Goal: Use online tool/utility: Utilize a website feature to perform a specific function

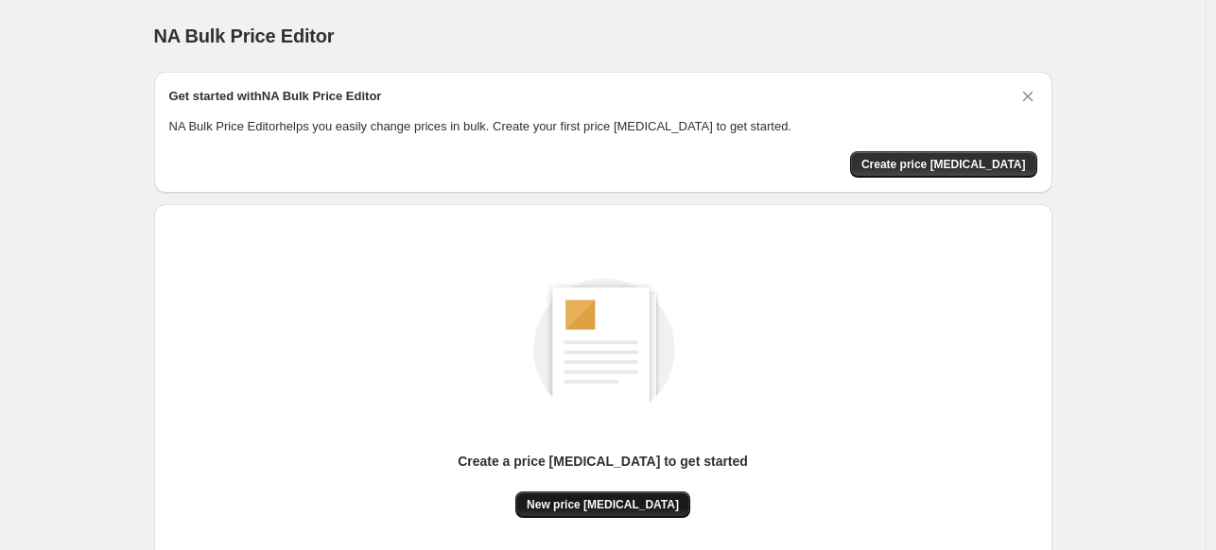
click at [598, 515] on button "New price change job" at bounding box center [602, 505] width 175 height 26
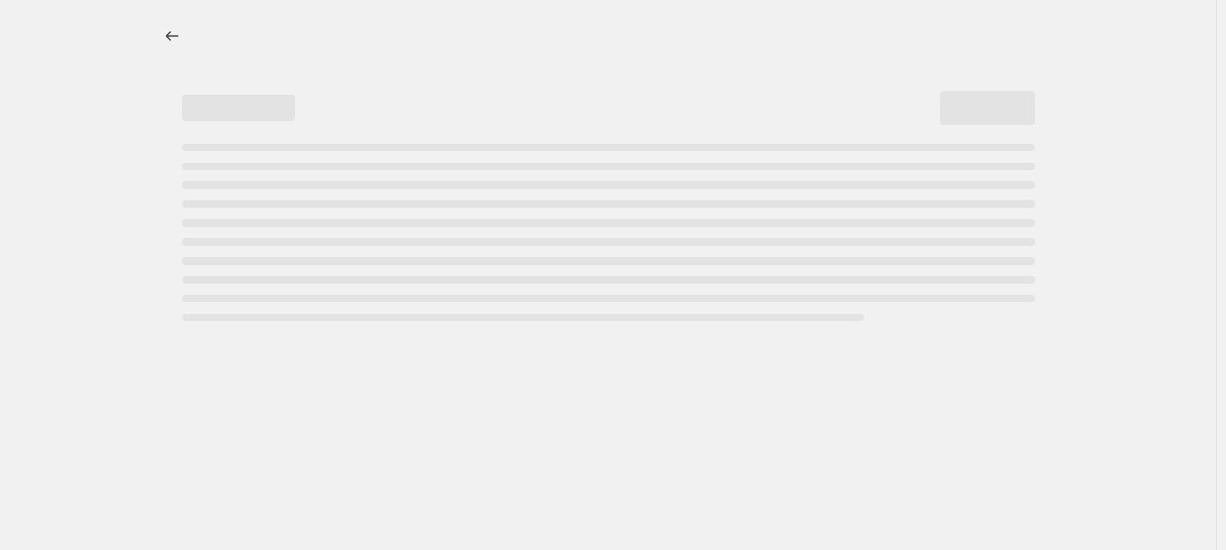
select select "percentage"
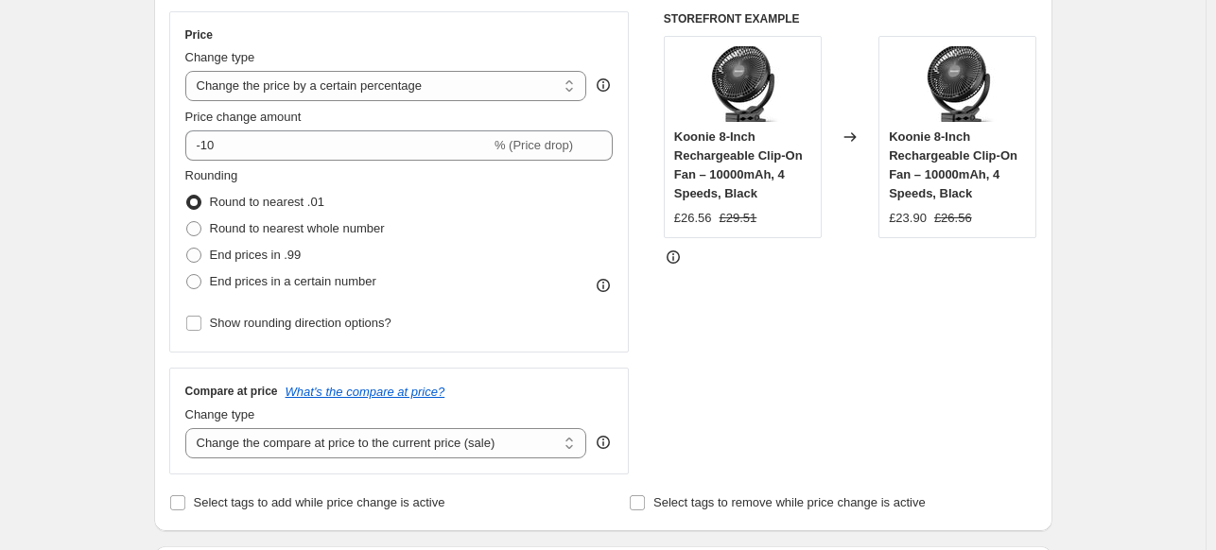
scroll to position [340, 0]
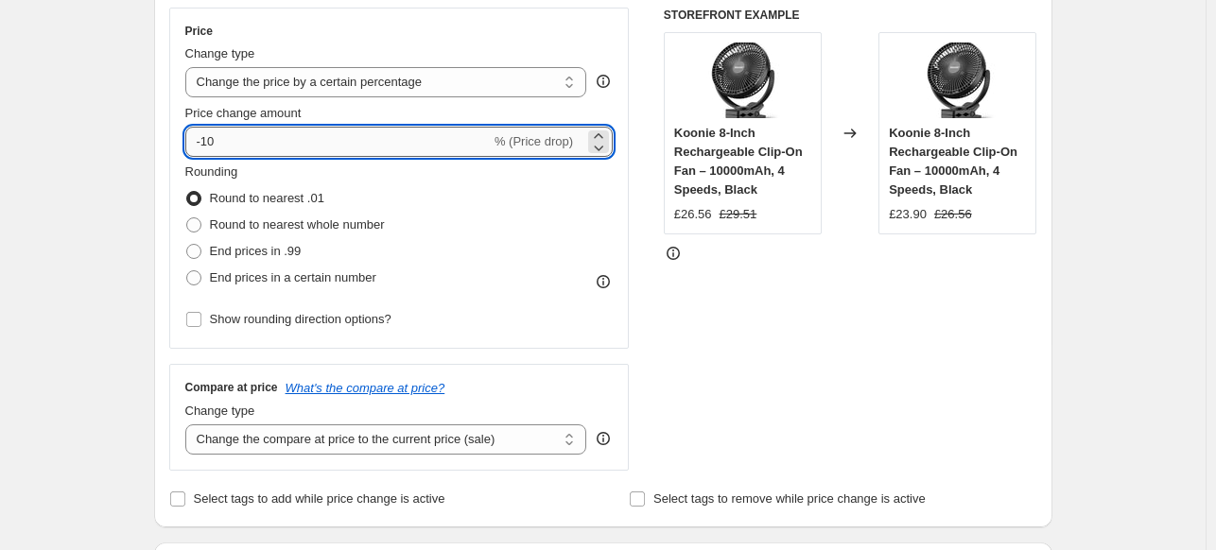
drag, startPoint x: 211, startPoint y: 135, endPoint x: 256, endPoint y: 138, distance: 45.5
click at [256, 138] on input "-10" at bounding box center [337, 142] width 305 height 30
type input "-1"
type input "-25"
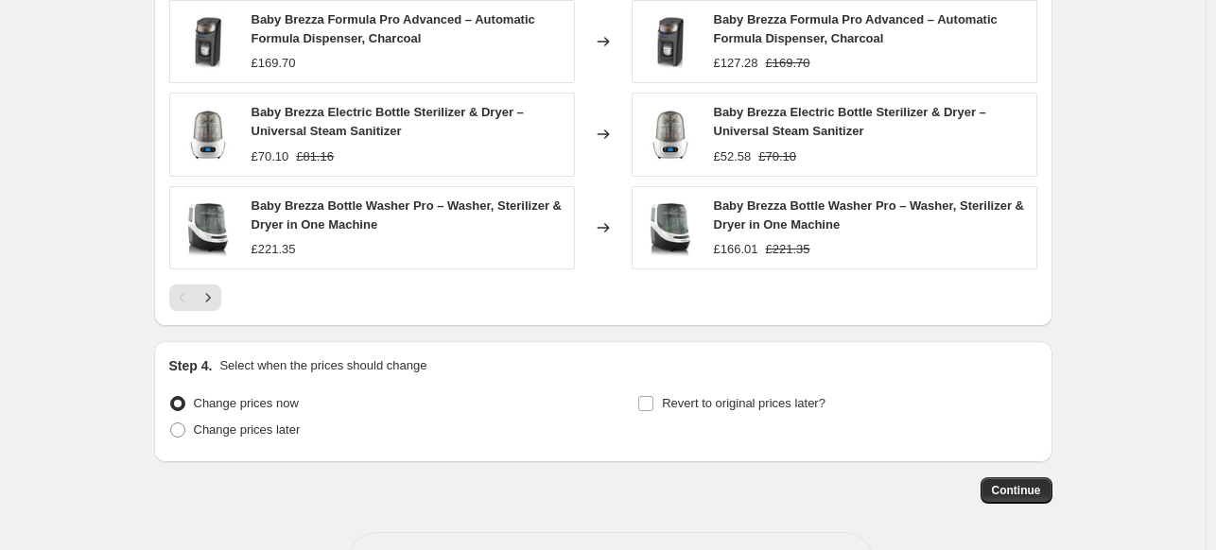
scroll to position [1362, 0]
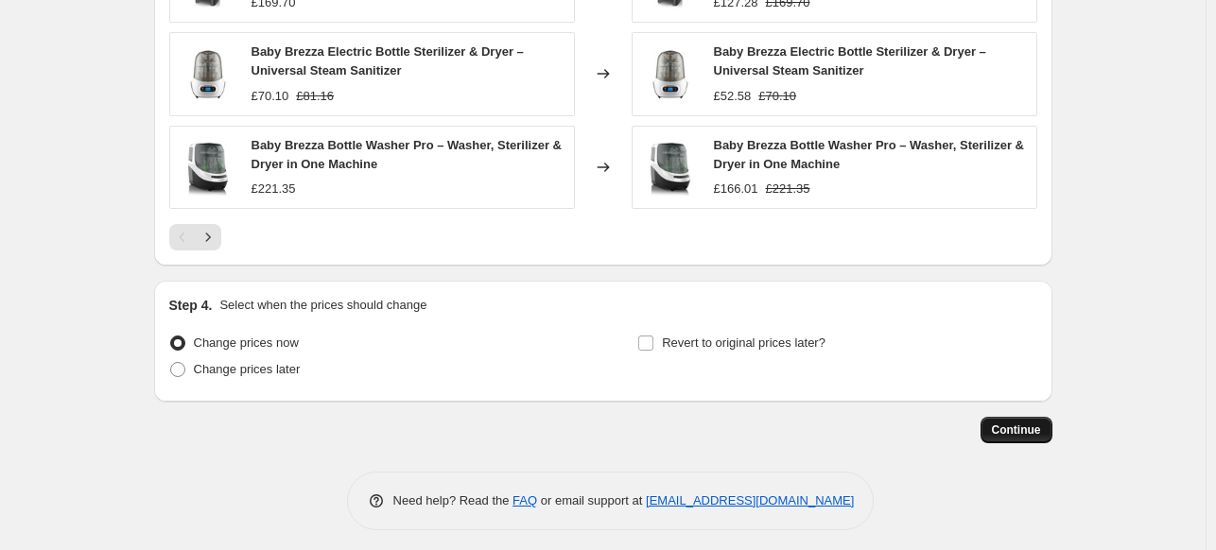
click at [1035, 425] on span "Continue" at bounding box center [1016, 430] width 49 height 15
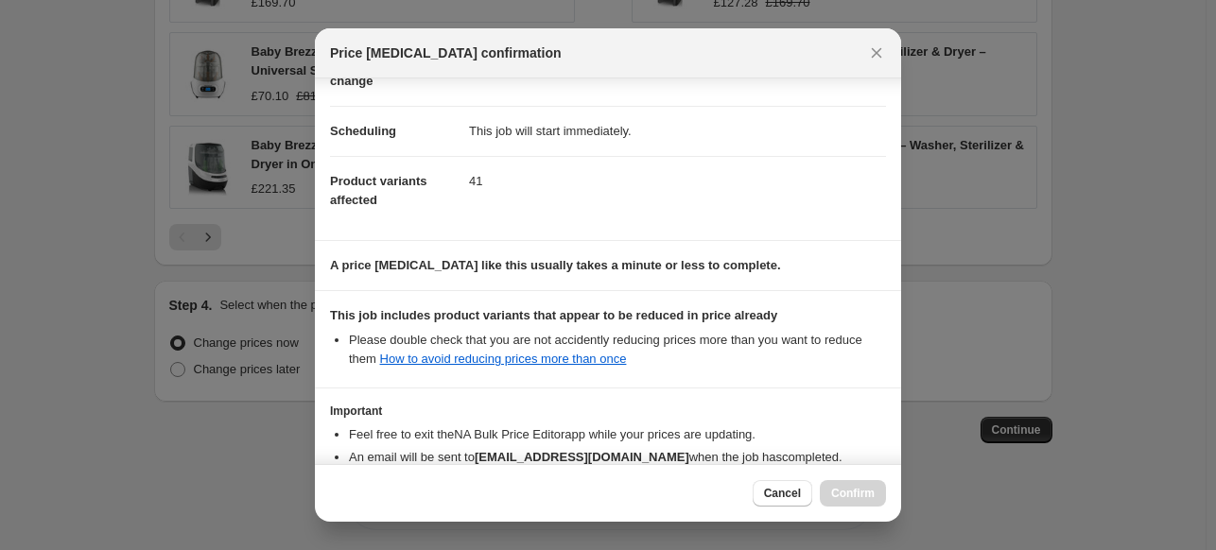
scroll to position [243, 0]
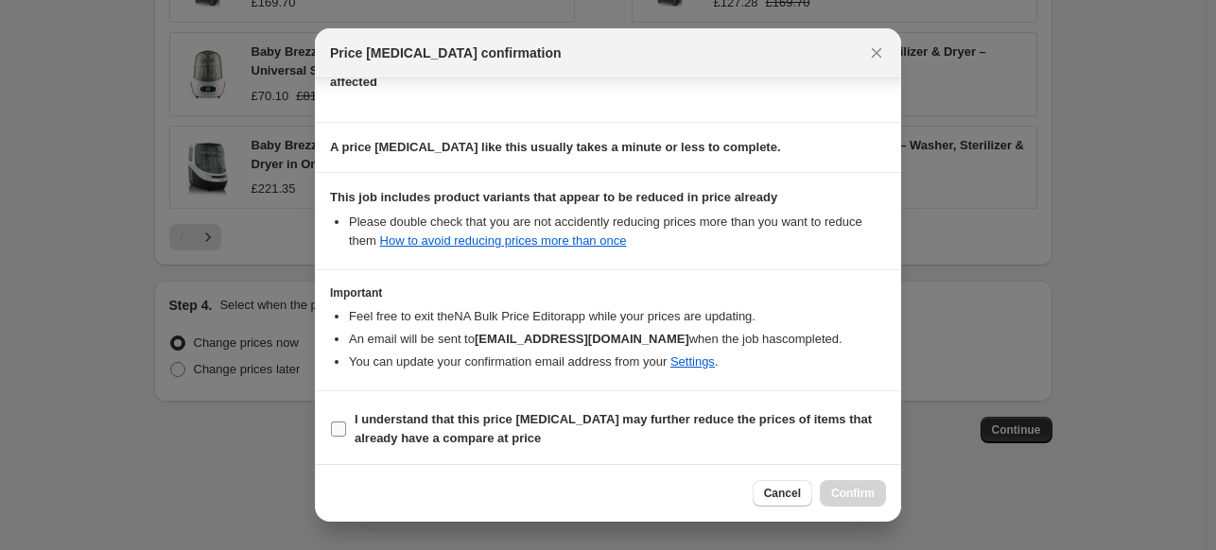
click at [401, 422] on b "I understand that this price change job may further reduce the prices of items …" at bounding box center [613, 428] width 517 height 33
click at [346, 422] on input "I understand that this price change job may further reduce the prices of items …" at bounding box center [338, 429] width 15 height 15
checkbox input "true"
click at [861, 495] on span "Confirm" at bounding box center [853, 493] width 44 height 15
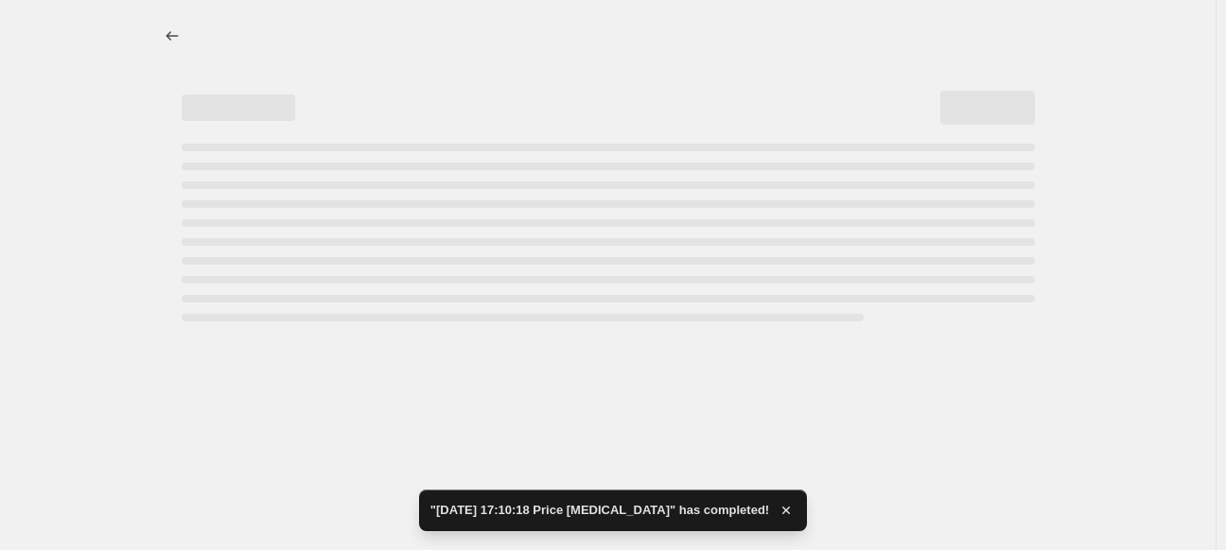
select select "percentage"
